Goal: Find contact information: Find contact information

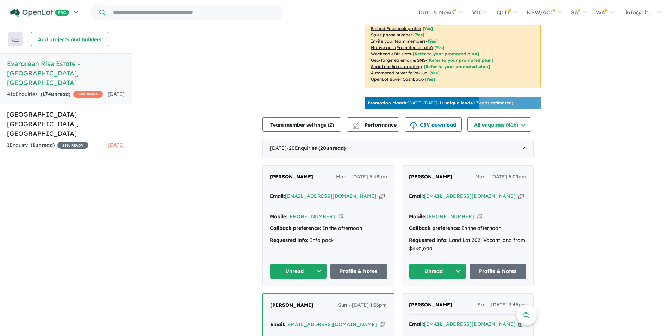
scroll to position [238, 0]
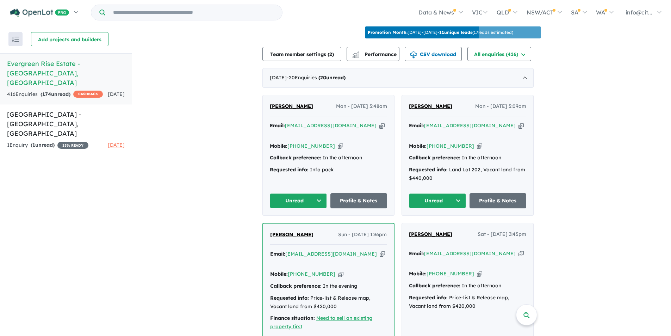
click at [380, 129] on icon "button" at bounding box center [382, 125] width 5 height 7
click at [338, 144] on icon "button" at bounding box center [340, 145] width 5 height 7
click at [338, 143] on icon "button" at bounding box center [340, 145] width 5 height 7
click at [519, 129] on icon "button" at bounding box center [521, 125] width 5 height 7
click at [477, 146] on icon "button" at bounding box center [479, 145] width 5 height 7
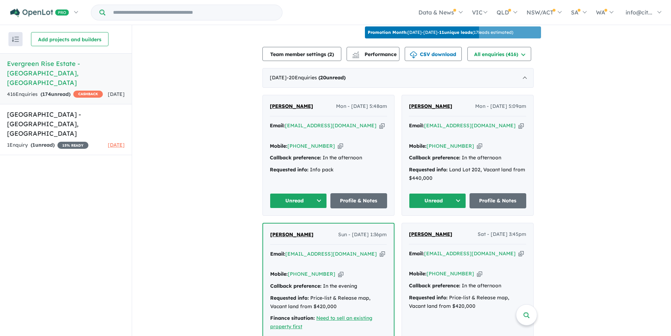
click at [519, 129] on icon "button" at bounding box center [521, 125] width 5 height 7
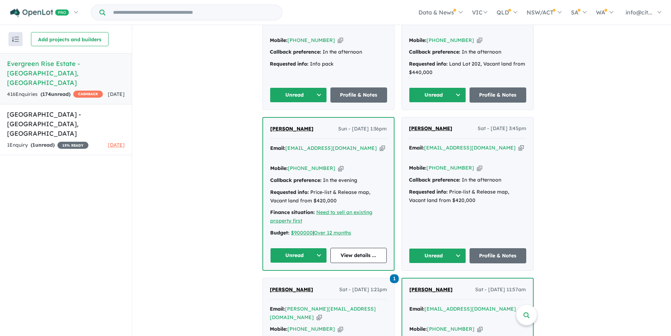
scroll to position [414, 0]
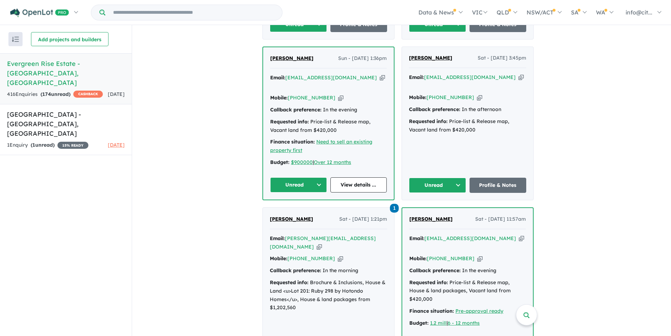
click at [380, 75] on icon "button" at bounding box center [382, 77] width 5 height 7
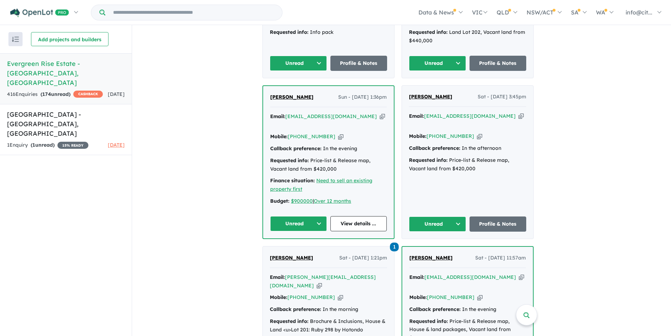
scroll to position [308, 0]
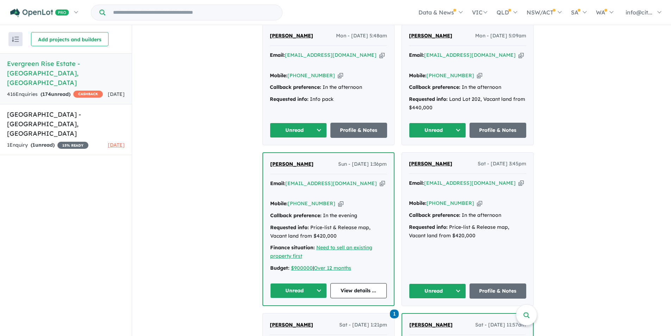
click at [380, 182] on icon "button" at bounding box center [382, 183] width 5 height 7
click at [338, 74] on icon "button" at bounding box center [340, 75] width 5 height 7
click at [338, 200] on icon "button" at bounding box center [340, 203] width 5 height 7
click at [380, 181] on icon "button" at bounding box center [382, 183] width 5 height 7
click at [380, 59] on icon "button" at bounding box center [382, 54] width 5 height 7
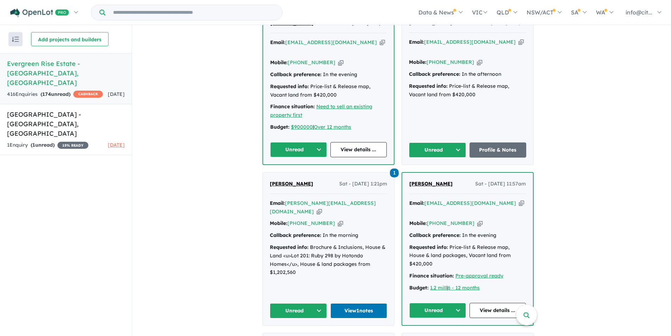
scroll to position [485, 0]
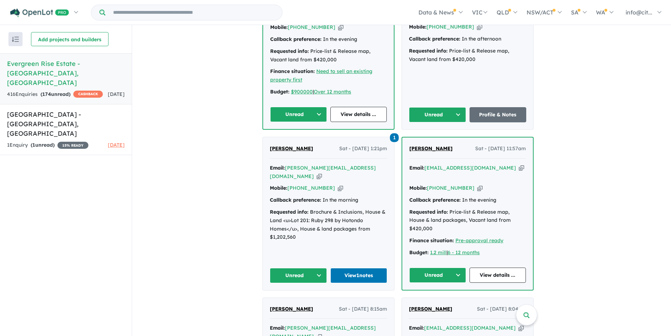
click at [519, 164] on icon "button" at bounding box center [521, 167] width 5 height 7
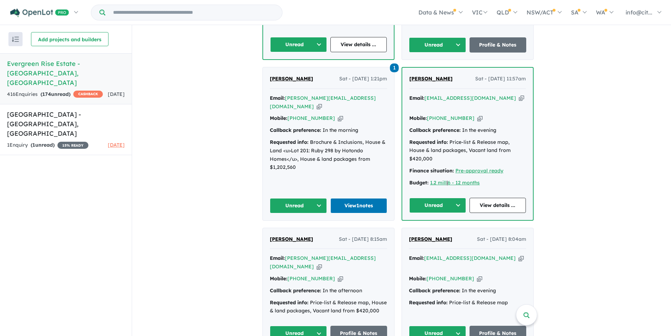
scroll to position [555, 0]
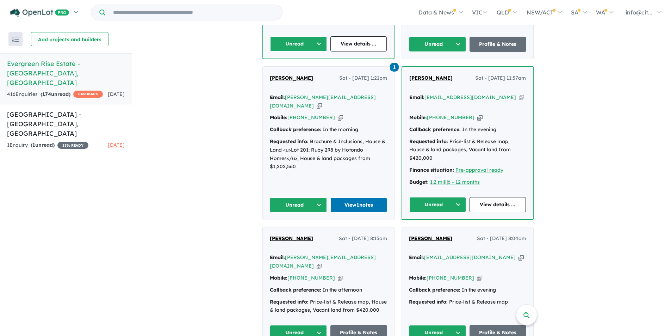
click at [478, 114] on icon "button" at bounding box center [480, 117] width 5 height 7
click at [432, 75] on span "Christina Belihomji" at bounding box center [431, 78] width 43 height 6
drag, startPoint x: 463, startPoint y: 66, endPoint x: 416, endPoint y: 65, distance: 46.9
click at [410, 67] on div "Christina Belihomji Sat - 23/08/2025, 11:57am Email: bellesfashion@live.com.au …" at bounding box center [468, 143] width 131 height 152
copy span "Christina Belihomji"
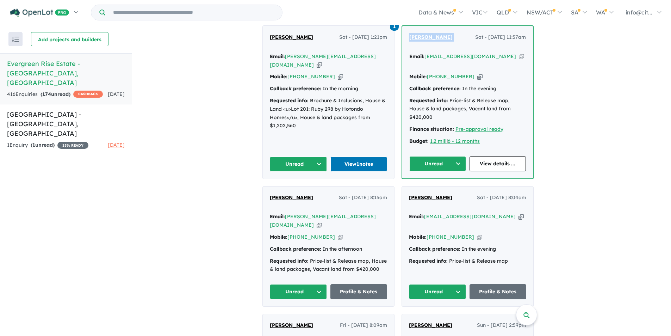
scroll to position [626, 0]
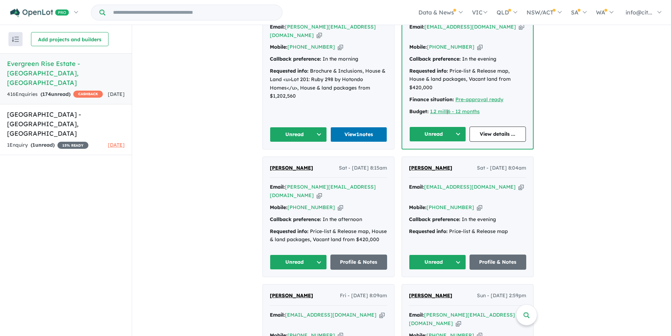
click at [519, 183] on icon "button" at bounding box center [521, 186] width 5 height 7
copy span "Christina Belihomji"
click at [477, 204] on icon "button" at bounding box center [479, 207] width 5 height 7
copy span "Christina Belihomji"
drag, startPoint x: 449, startPoint y: 141, endPoint x: 440, endPoint y: 144, distance: 9.0
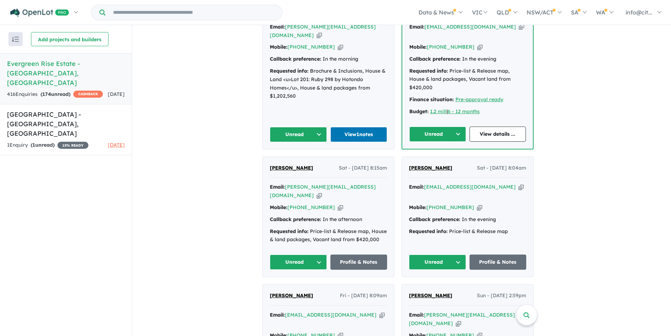
click at [440, 164] on div "Kelie Clarke Sat - 23/08/2025, 8:04am" at bounding box center [467, 171] width 117 height 14
drag, startPoint x: 451, startPoint y: 143, endPoint x: 411, endPoint y: 142, distance: 39.8
click at [411, 164] on div "Kelie Clarke Sat - 23/08/2025, 8:04am" at bounding box center [467, 171] width 117 height 14
copy span "Kelie Clarke"
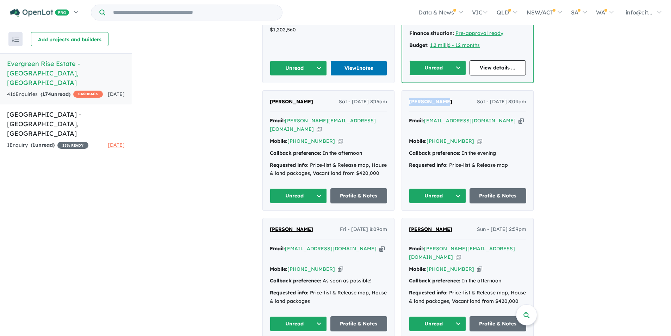
scroll to position [696, 0]
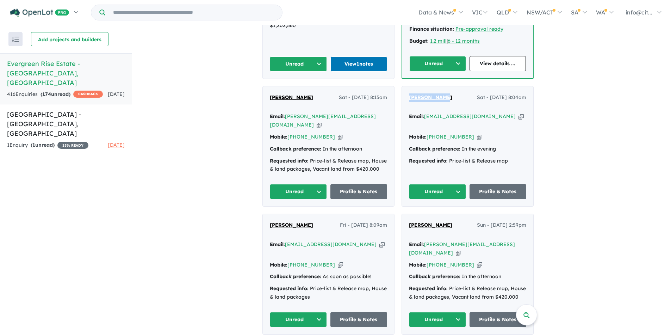
click at [322, 121] on icon "button" at bounding box center [319, 124] width 5 height 7
copy span "Kelie Clarke"
click at [338, 133] on icon "button" at bounding box center [340, 136] width 5 height 7
copy span "Kelie Clarke"
click at [373, 240] on div "Email: xxmichaelhumeniukxx@gmail.com Copied!" at bounding box center [328, 248] width 117 height 17
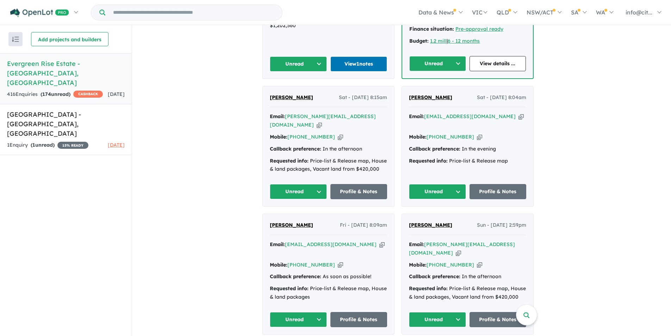
click at [380, 241] on icon "button" at bounding box center [382, 244] width 5 height 7
click at [338, 261] on icon "button" at bounding box center [340, 264] width 5 height 7
drag, startPoint x: 308, startPoint y: 190, endPoint x: 281, endPoint y: 202, distance: 29.7
click at [281, 214] on div "Michael Humeniuk Fri - 22/08/2025, 8:09am Email: xxmichaelhumeniukxx@gmail.com …" at bounding box center [328, 274] width 131 height 120
drag, startPoint x: 266, startPoint y: 188, endPoint x: 325, endPoint y: 192, distance: 59.0
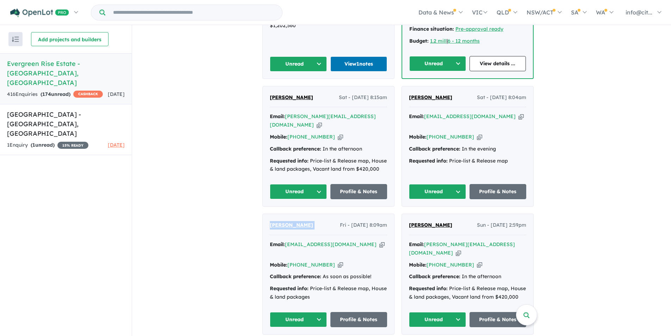
click at [325, 214] on div "Michael Humeniuk Fri - 22/08/2025, 8:09am Email: xxmichaelhumeniukxx@gmail.com …" at bounding box center [328, 274] width 131 height 120
copy span "[PERSON_NAME]"
click at [448, 221] on div "Glenn McCallum Sun - 17/08/2025, 2:59pm" at bounding box center [467, 228] width 117 height 14
click at [461, 249] on icon "button" at bounding box center [458, 252] width 5 height 7
click at [477, 261] on icon "button" at bounding box center [479, 264] width 5 height 7
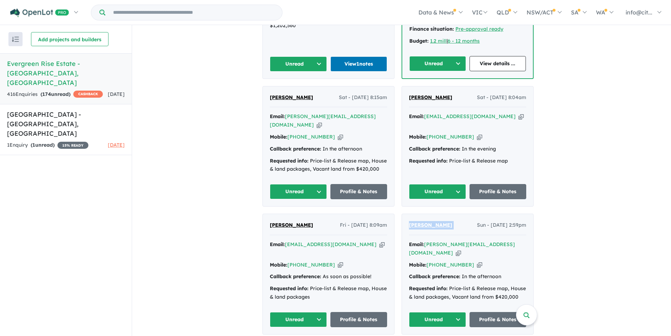
drag, startPoint x: 461, startPoint y: 189, endPoint x: 412, endPoint y: 189, distance: 49.3
click at [412, 221] on div "Glenn McCallum Sun - 17/08/2025, 2:59pm" at bounding box center [467, 228] width 117 height 14
copy span "[PERSON_NAME]"
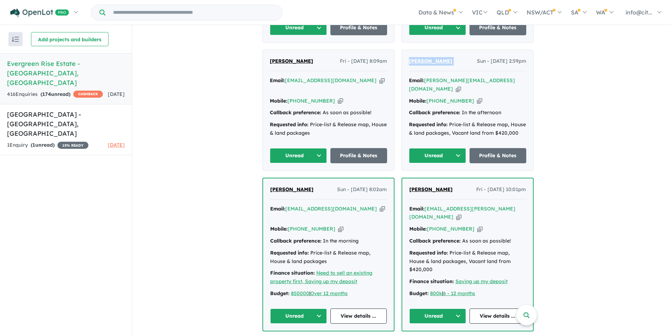
scroll to position [872, 0]
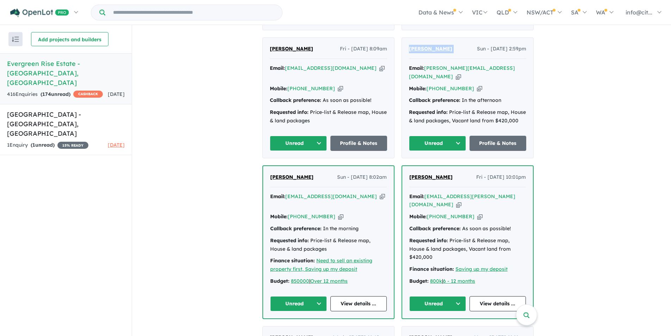
click at [380, 193] on icon "button" at bounding box center [382, 196] width 5 height 7
copy span "[PERSON_NAME]"
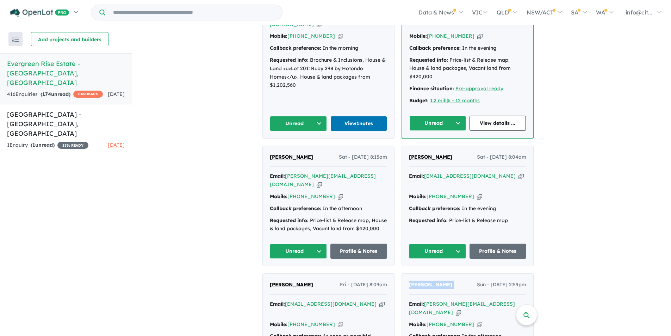
scroll to position [670, 0]
